Goal: Task Accomplishment & Management: Manage account settings

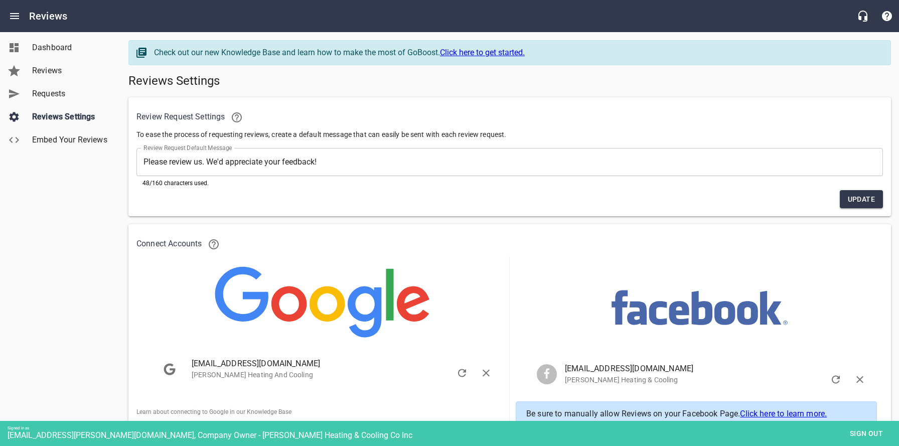
scroll to position [94, 0]
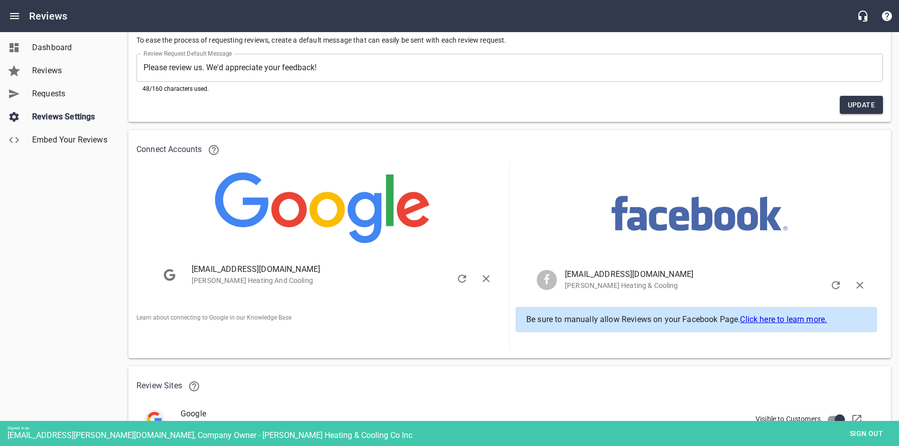
scroll to position [94, 0]
click at [863, 432] on span "Sign out" at bounding box center [866, 433] width 42 height 13
